Goal: Information Seeking & Learning: Learn about a topic

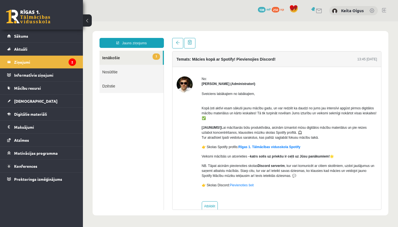
click at [379, 9] on div "0 Dāvanas 108 mP 250 xp Keita Oigus" at bounding box center [240, 10] width 315 height 21
click at [382, 10] on link at bounding box center [384, 10] width 4 height 4
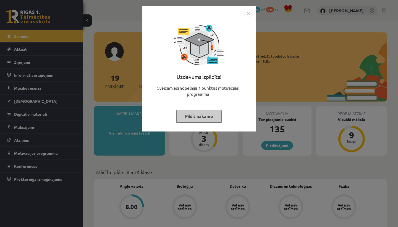
scroll to position [24, 0]
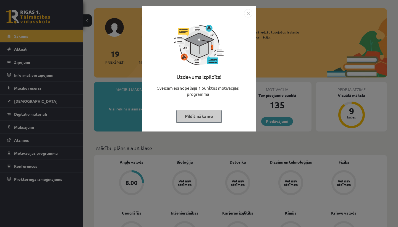
click at [247, 13] on img "Close" at bounding box center [248, 13] width 8 height 8
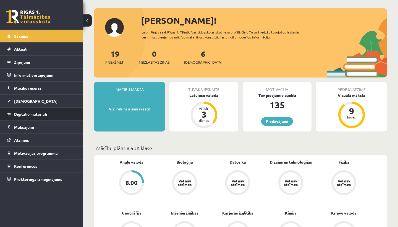
click at [21, 112] on span "Digitālie materiāli" at bounding box center [30, 113] width 33 height 5
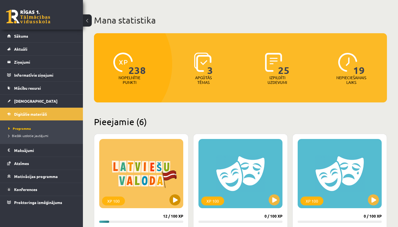
click at [175, 199] on button at bounding box center [174, 199] width 11 height 11
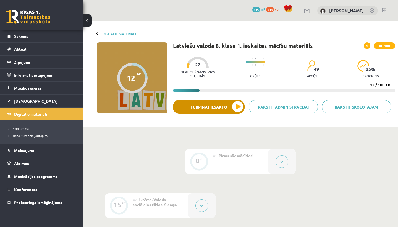
click at [241, 104] on button "Turpināt iesākto" at bounding box center [209, 107] width 72 height 14
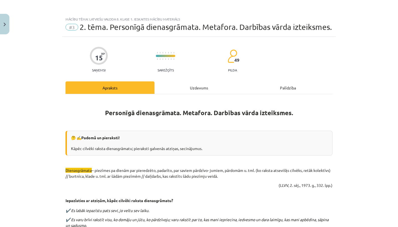
click at [4, 26] on button "Close" at bounding box center [4, 24] width 9 height 20
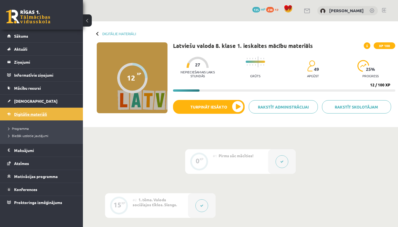
click at [31, 114] on span "Digitālie materiāli" at bounding box center [30, 113] width 33 height 5
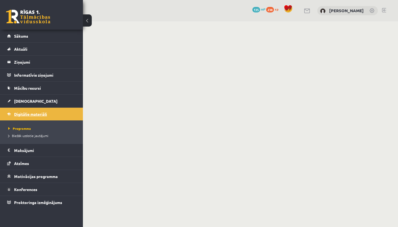
click at [32, 115] on span "Digitālie materiāli" at bounding box center [30, 113] width 33 height 5
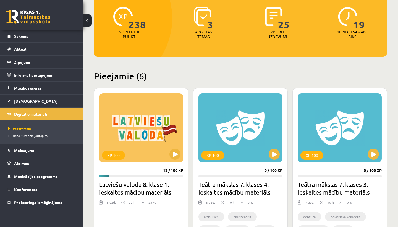
scroll to position [70, 0]
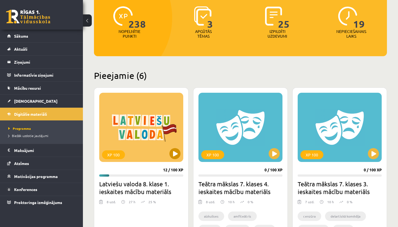
click at [178, 152] on button at bounding box center [174, 153] width 11 height 11
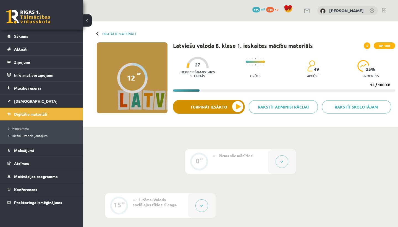
click at [235, 105] on button "Turpināt iesākto" at bounding box center [209, 107] width 72 height 14
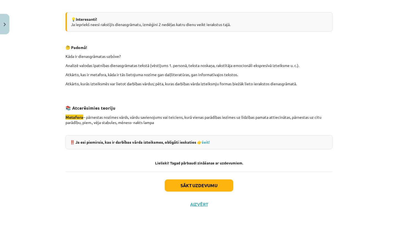
scroll to position [497, 0]
click at [209, 185] on button "Sākt uzdevumu" at bounding box center [199, 185] width 69 height 12
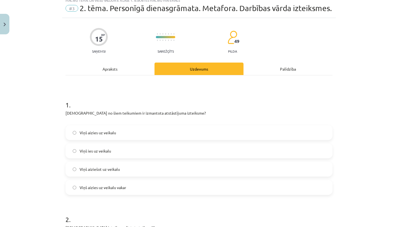
scroll to position [14, 0]
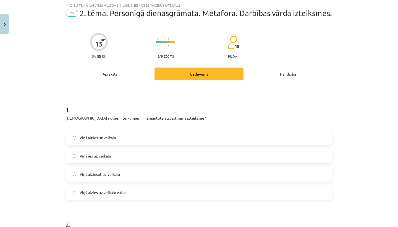
click at [207, 172] on label "Viņš aiziešot uz veikalu" at bounding box center [199, 174] width 266 height 14
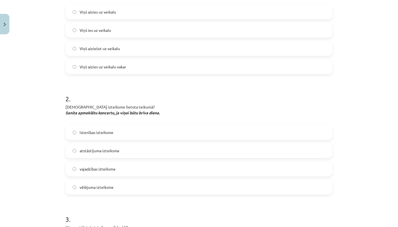
scroll to position [145, 0]
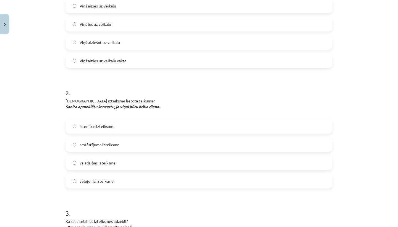
click at [196, 166] on label "vajadzības izteiksme" at bounding box center [199, 163] width 266 height 14
click at [175, 187] on label "vēlējuma izteiksme" at bounding box center [199, 181] width 266 height 14
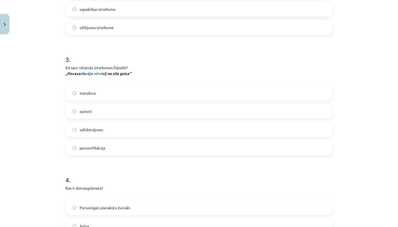
scroll to position [299, 0]
click at [164, 92] on label "metafora" at bounding box center [199, 92] width 266 height 14
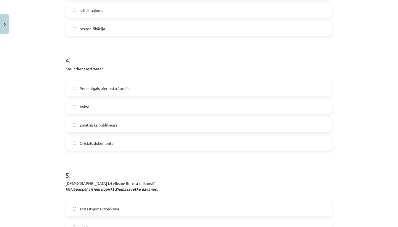
scroll to position [419, 0]
click at [163, 86] on label "Personīgais pierakstu žurnāls" at bounding box center [199, 87] width 266 height 14
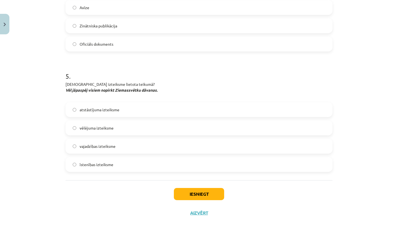
scroll to position [523, 0]
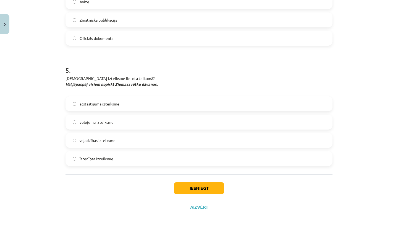
click at [136, 136] on label "vajadzības izteiksme" at bounding box center [199, 140] width 266 height 14
click at [196, 186] on button "Iesniegt" at bounding box center [199, 188] width 50 height 12
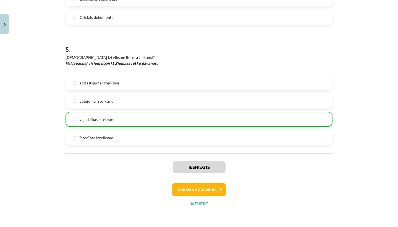
scroll to position [544, 0]
click at [195, 191] on button "Nākamā nodarbība" at bounding box center [199, 189] width 54 height 13
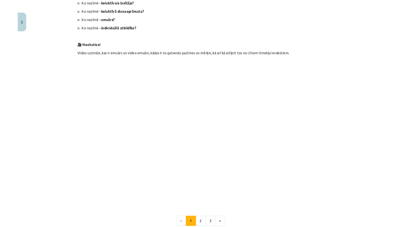
scroll to position [72, 0]
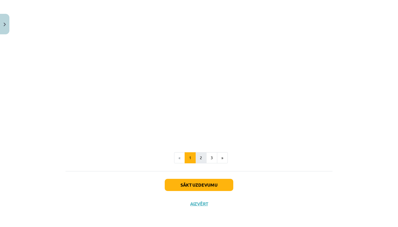
click at [202, 159] on button "2" at bounding box center [200, 157] width 11 height 11
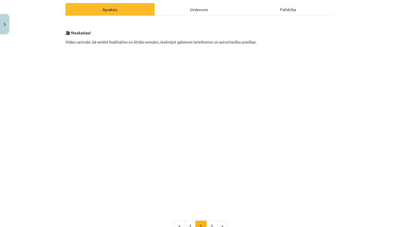
scroll to position [87, 0]
